Goal: Check status: Check status

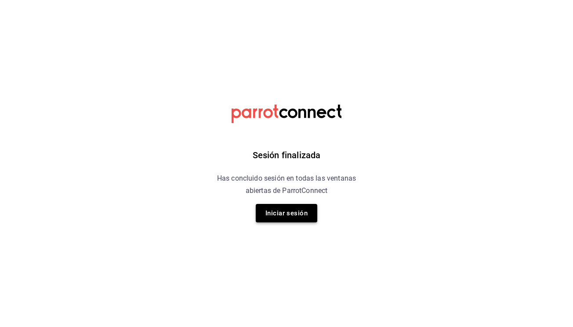
click at [296, 219] on button "Iniciar sesión" at bounding box center [287, 213] width 62 height 18
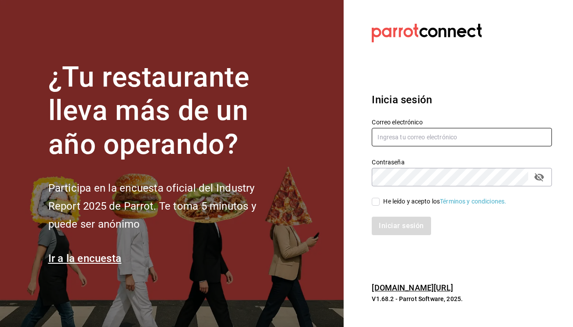
type input "[EMAIL_ADDRESS][DOMAIN_NAME]"
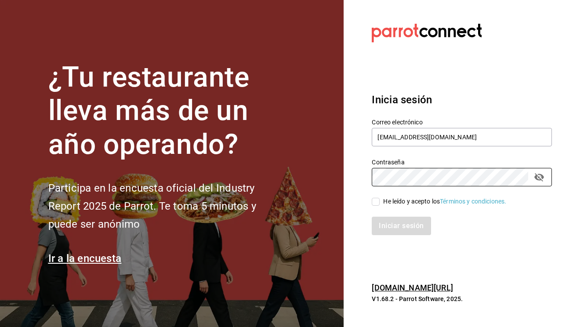
click at [376, 201] on input "He leído y acepto los Términos y condiciones." at bounding box center [376, 202] width 8 height 8
checkbox input "true"
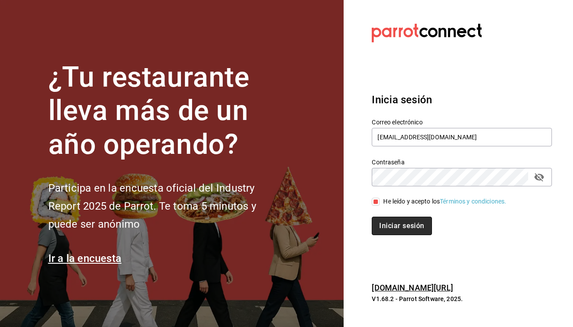
click at [389, 230] on button "Iniciar sesión" at bounding box center [402, 226] width 60 height 18
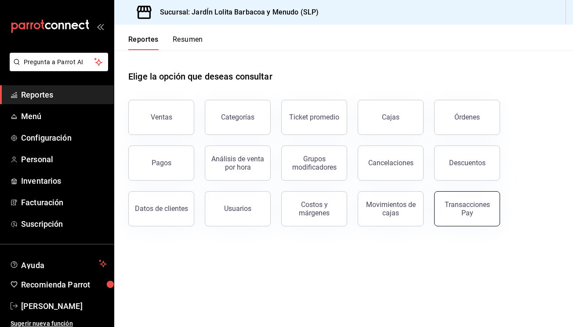
click at [473, 208] on div "Transacciones Pay" at bounding box center [467, 209] width 55 height 17
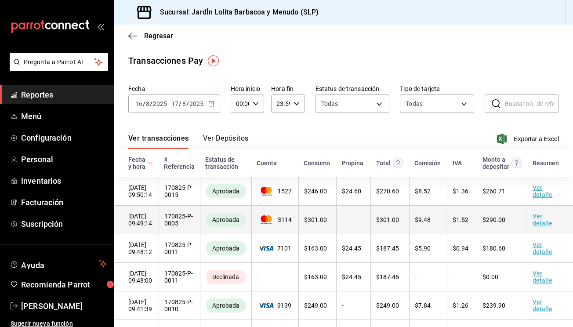
click at [308, 226] on td "$ 301.00" at bounding box center [318, 220] width 38 height 29
